Goal: Information Seeking & Learning: Learn about a topic

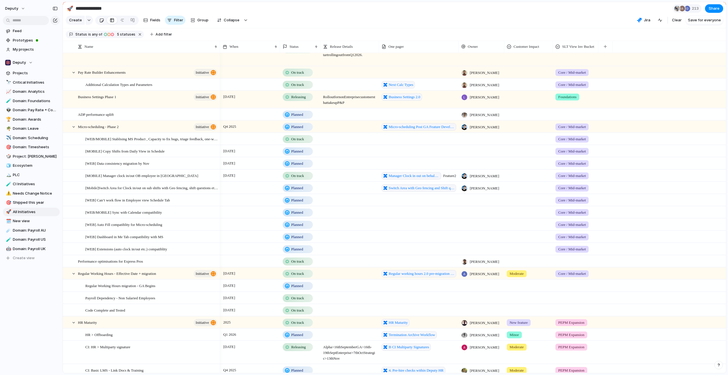
scroll to position [28, 0]
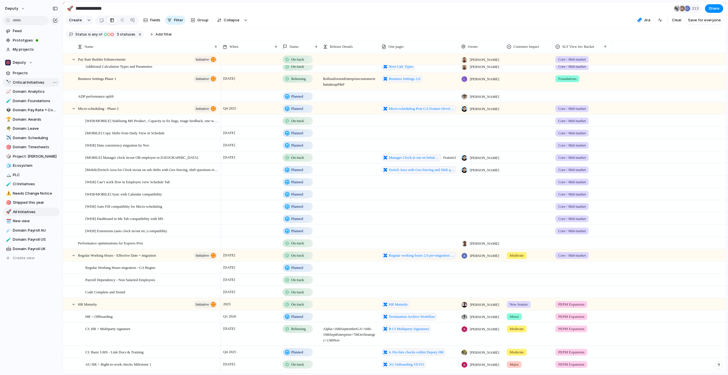
click at [30, 85] on link "🔭 Critical Initiatives" at bounding box center [31, 82] width 57 height 9
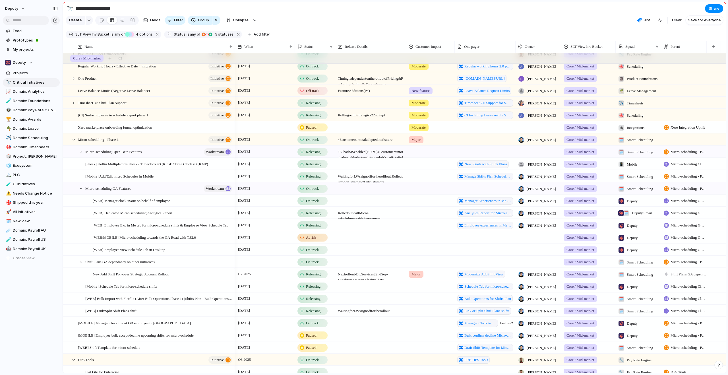
type input "**********"
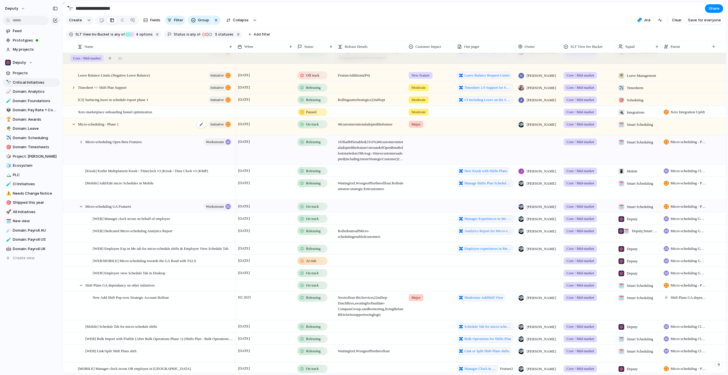
scroll to position [60, 0]
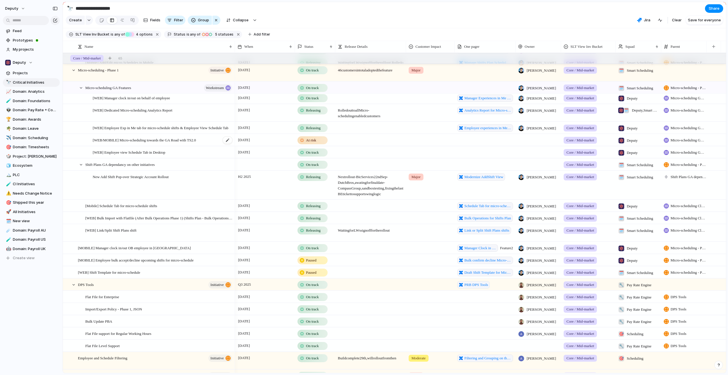
click at [214, 141] on div "[WEB/MOBILE] Micro-scheduling towards the GA Road with TS2.0" at bounding box center [163, 140] width 140 height 12
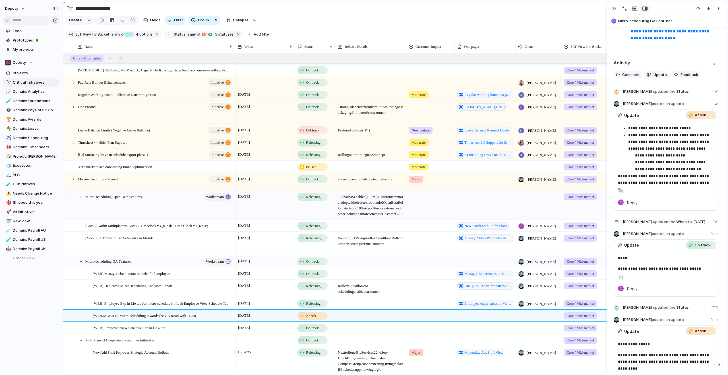
click at [77, 199] on div at bounding box center [70, 205] width 15 height 28
click at [81, 199] on div at bounding box center [81, 196] width 5 height 5
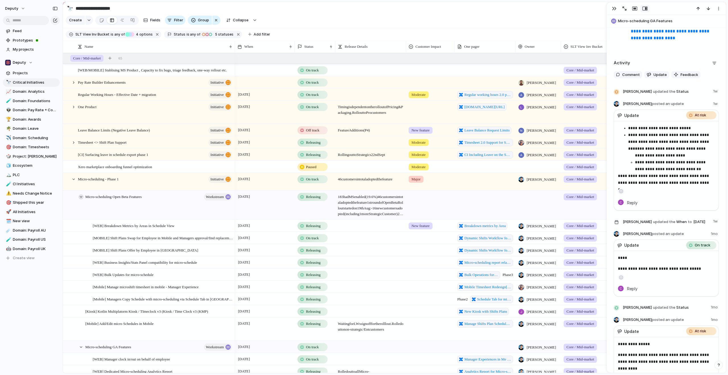
click at [81, 199] on div at bounding box center [81, 196] width 5 height 5
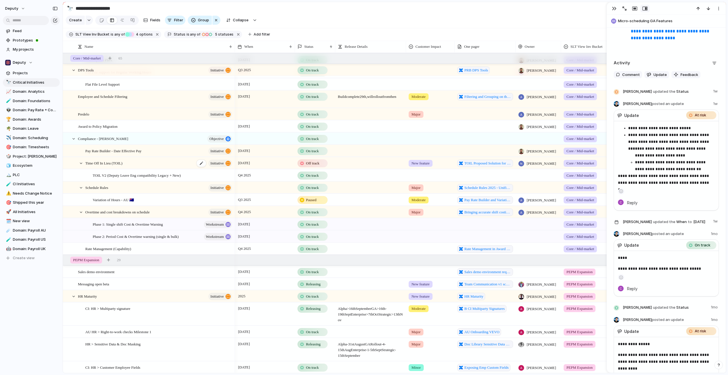
click at [134, 168] on div "Time Off In [GEOGRAPHIC_DATA] (TOIL) initiative" at bounding box center [159, 163] width 148 height 12
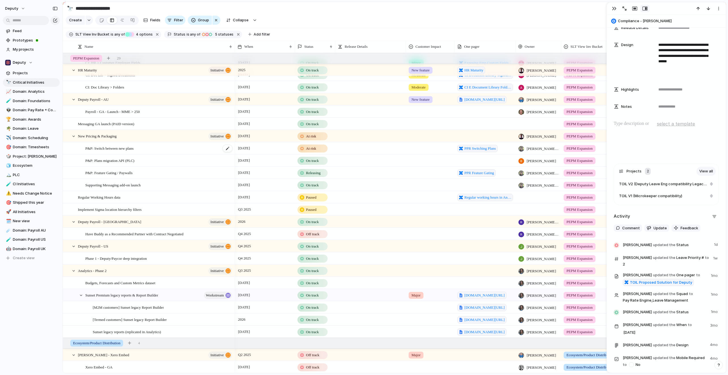
click at [168, 152] on div "P&P: Switch between new plans" at bounding box center [159, 149] width 148 height 12
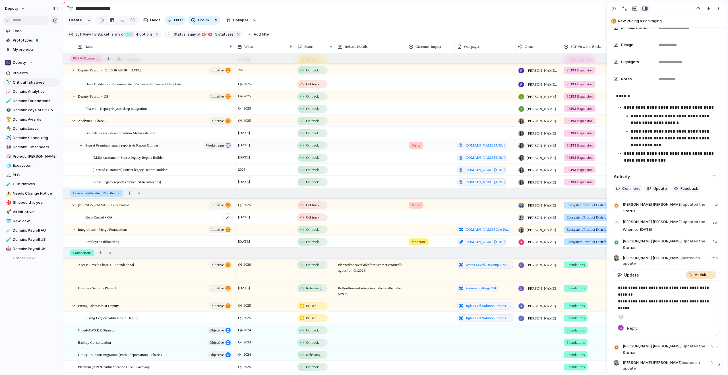
click at [174, 202] on div "Xero Embed - GA" at bounding box center [159, 217] width 148 height 12
